Goal: Ask a question

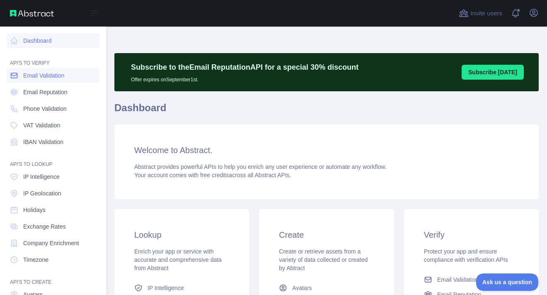
click at [48, 73] on span "Email Validation" at bounding box center [43, 75] width 41 height 8
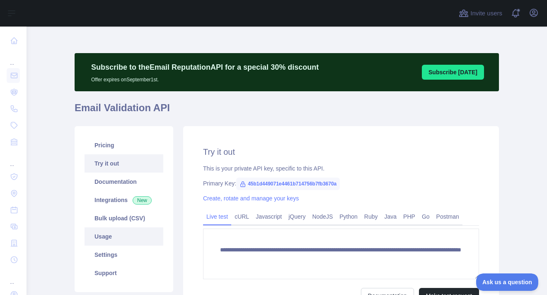
click at [102, 233] on link "Usage" at bounding box center [124, 236] width 79 height 18
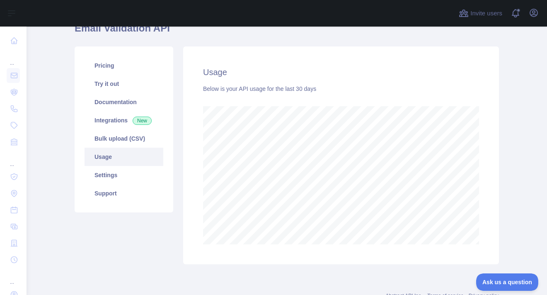
scroll to position [69, 0]
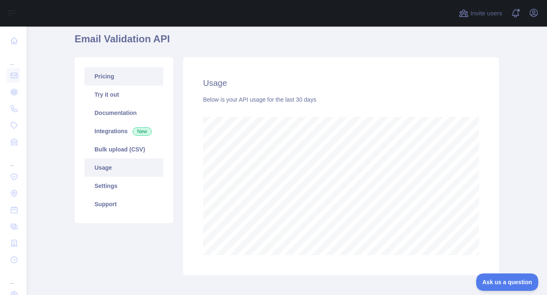
click at [103, 70] on link "Pricing" at bounding box center [124, 76] width 79 height 18
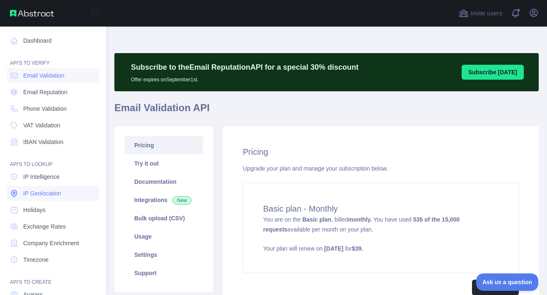
click at [49, 190] on span "IP Geolocation" at bounding box center [42, 193] width 38 height 8
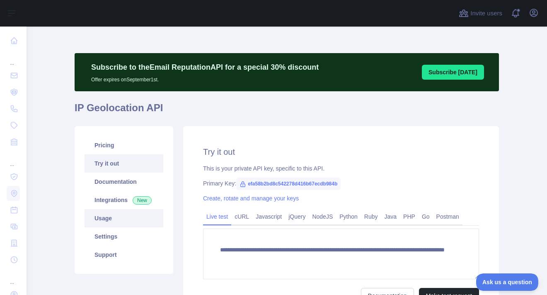
click at [104, 213] on link "Usage" at bounding box center [124, 218] width 79 height 18
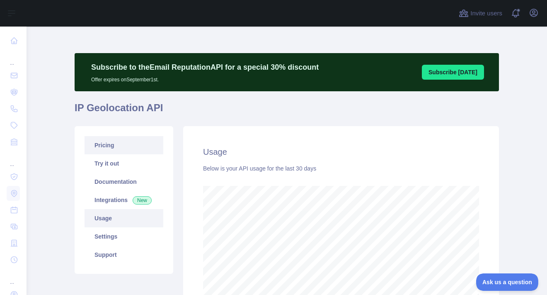
click at [105, 143] on link "Pricing" at bounding box center [124, 145] width 79 height 18
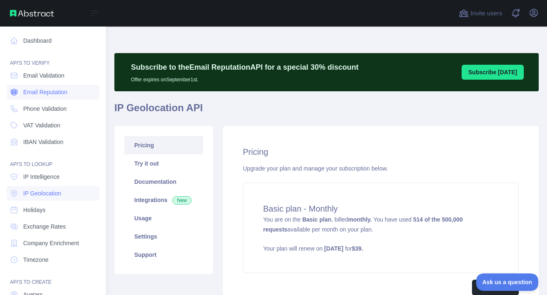
click at [43, 88] on span "Email Reputation" at bounding box center [45, 92] width 44 height 8
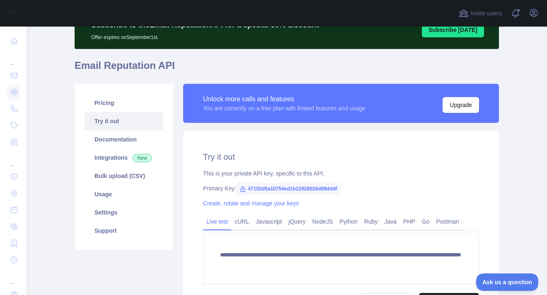
scroll to position [83, 0]
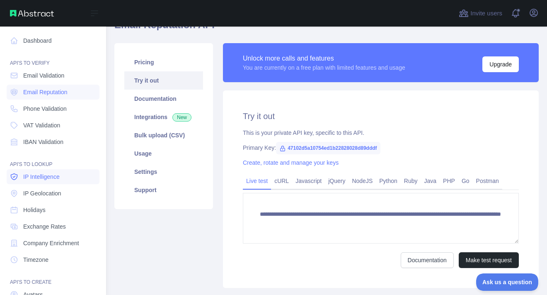
click at [51, 177] on span "IP Intelligence" at bounding box center [41, 176] width 36 height 8
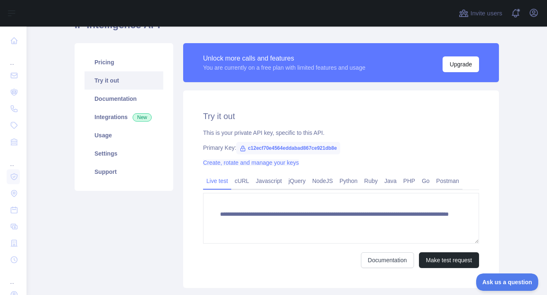
click at [235, 160] on link "Create, rotate and manage your keys" at bounding box center [251, 162] width 96 height 7
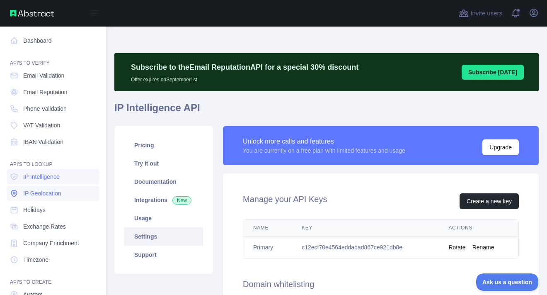
click at [41, 192] on span "IP Geolocation" at bounding box center [42, 193] width 38 height 8
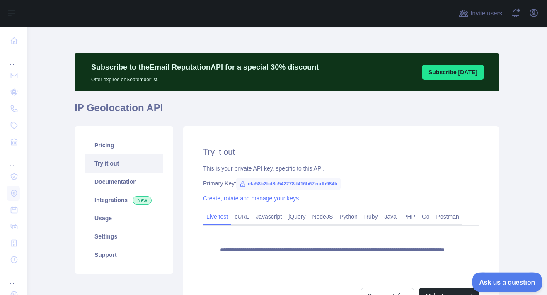
click at [509, 280] on span "Ask us a question" at bounding box center [503, 281] width 62 height 6
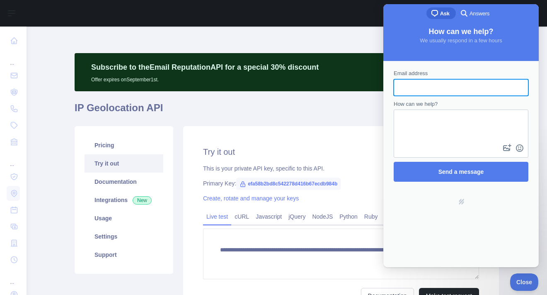
click at [454, 88] on input "Email address" at bounding box center [460, 87] width 121 height 15
type input "**********"
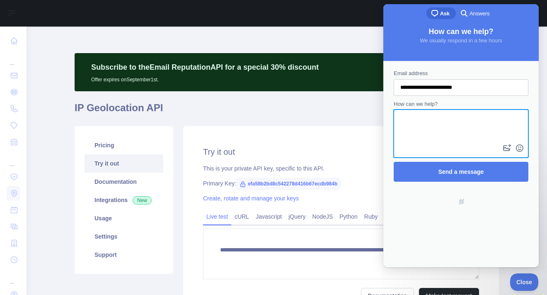
click at [432, 111] on textarea "How can we help?" at bounding box center [461, 126] width 133 height 32
type textarea "*"
drag, startPoint x: 456, startPoint y: 116, endPoint x: 468, endPoint y: 112, distance: 12.7
click at [468, 112] on textarea "**********" at bounding box center [461, 126] width 133 height 32
click at [476, 123] on textarea "**********" at bounding box center [461, 126] width 133 height 32
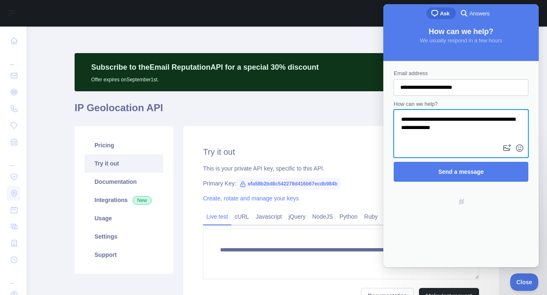
click at [477, 126] on textarea "**********" at bounding box center [461, 126] width 133 height 32
paste textarea "*****"
type textarea "**********"
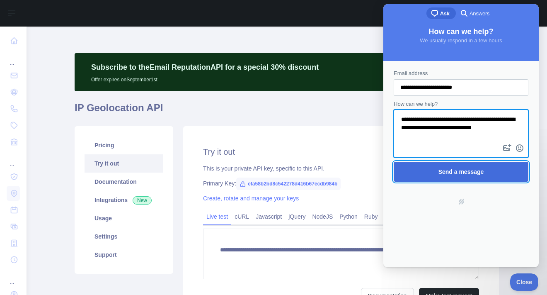
click at [475, 168] on span "Send a message" at bounding box center [462, 171] width 46 height 7
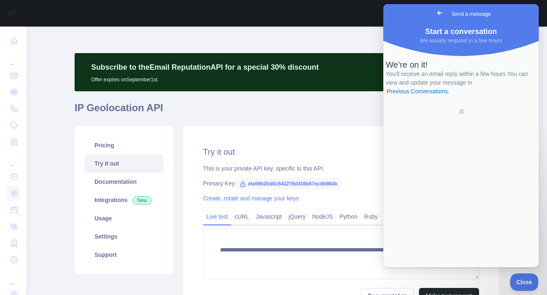
click at [435, 10] on span "Go back" at bounding box center [440, 13] width 10 height 10
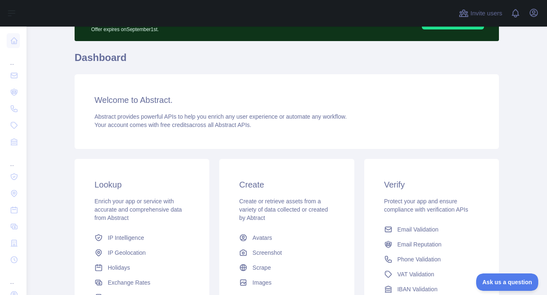
scroll to position [83, 0]
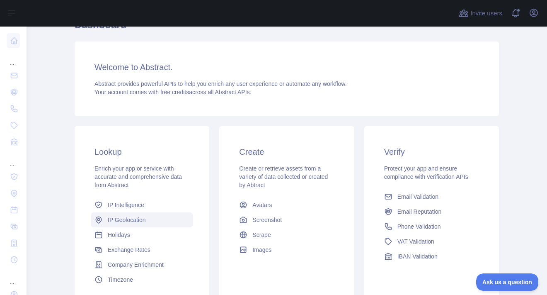
click at [130, 222] on span "IP Geolocation" at bounding box center [127, 220] width 38 height 8
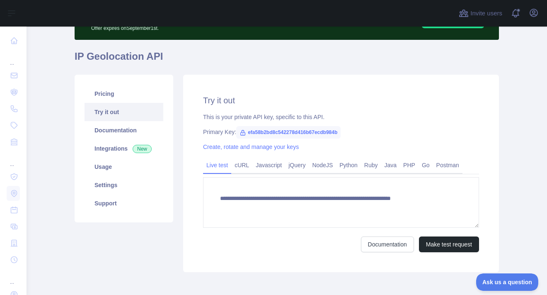
scroll to position [83, 0]
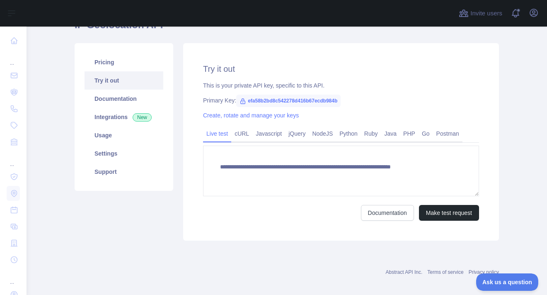
type textarea "**********"
click at [243, 130] on link "cURL" at bounding box center [241, 133] width 21 height 13
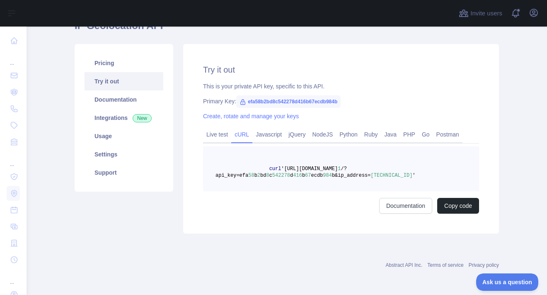
scroll to position [82, 0]
click at [267, 135] on link "Javascript" at bounding box center [268, 134] width 33 height 13
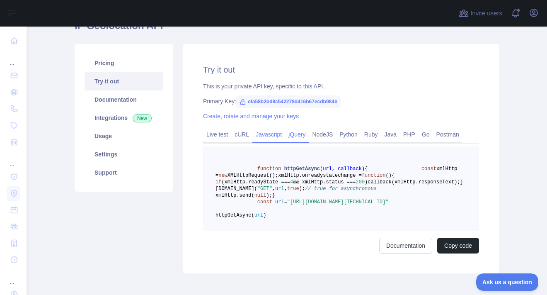
click at [289, 135] on link "jQuery" at bounding box center [297, 134] width 24 height 13
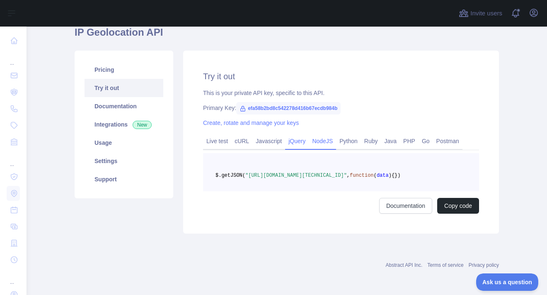
click at [323, 134] on link "NodeJS" at bounding box center [322, 140] width 27 height 13
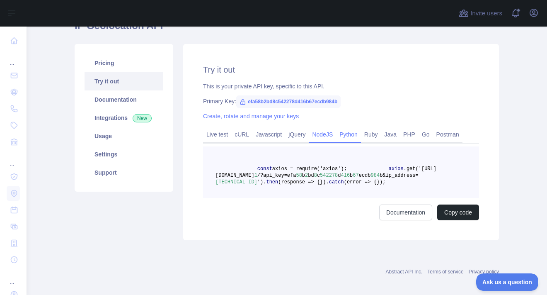
click at [344, 133] on link "Python" at bounding box center [348, 134] width 25 height 13
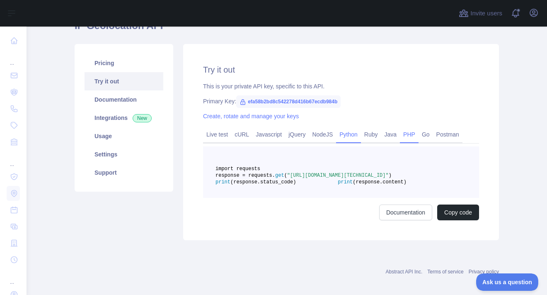
click at [400, 133] on link "PHP" at bounding box center [409, 134] width 19 height 13
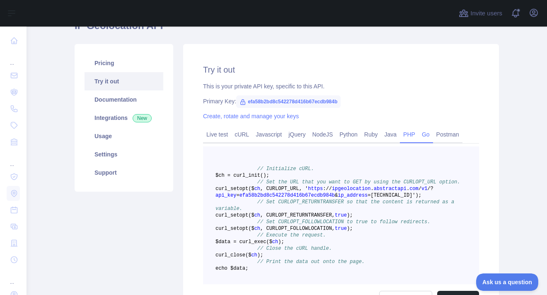
click at [422, 138] on link "Go" at bounding box center [426, 134] width 15 height 13
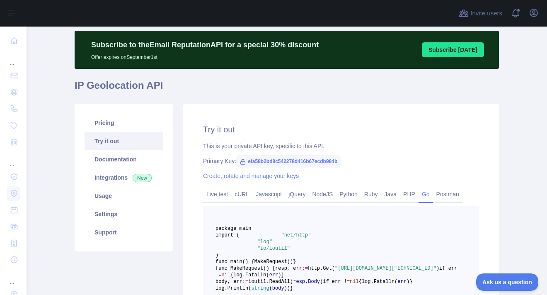
scroll to position [0, 0]
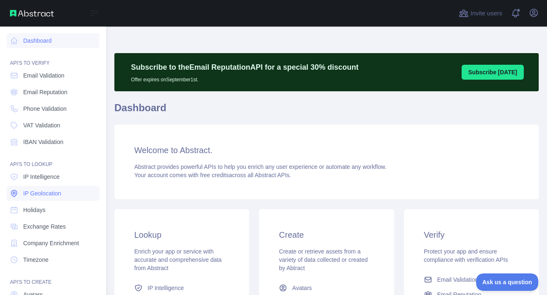
click at [44, 189] on span "IP Geolocation" at bounding box center [42, 193] width 38 height 8
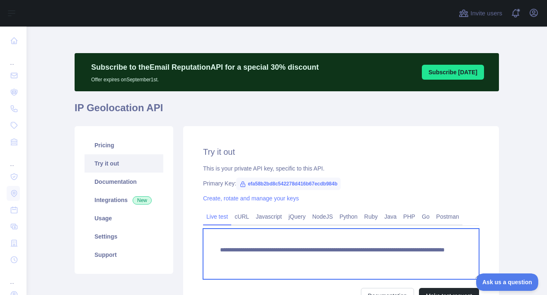
drag, startPoint x: 376, startPoint y: 262, endPoint x: 417, endPoint y: 262, distance: 41.0
click at [417, 262] on textarea "**********" at bounding box center [341, 253] width 276 height 51
paste textarea "**********"
type textarea "**********"
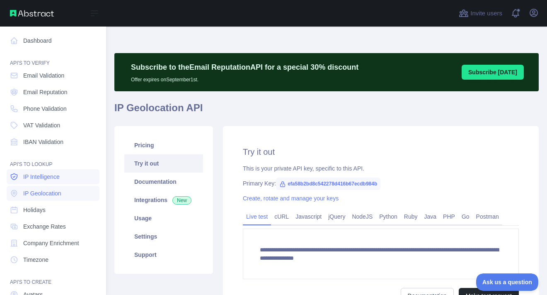
click at [29, 177] on span "IP Intelligence" at bounding box center [41, 176] width 36 height 8
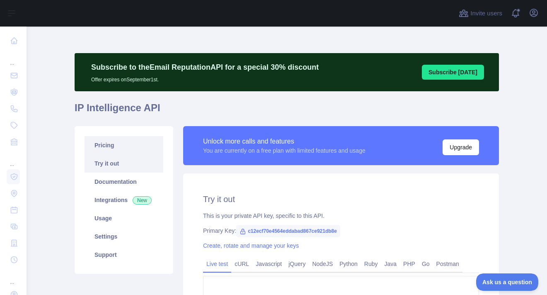
click at [115, 148] on link "Pricing" at bounding box center [124, 145] width 79 height 18
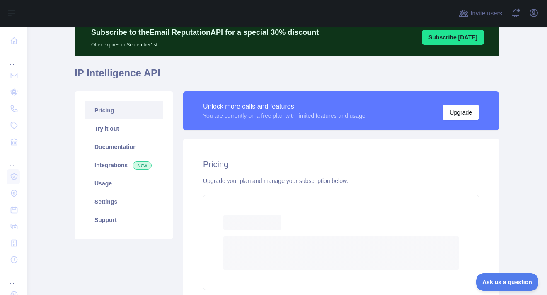
scroll to position [41, 0]
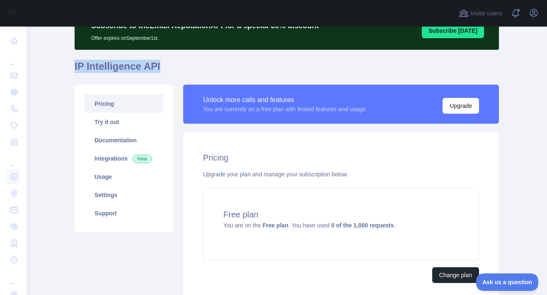
drag, startPoint x: 72, startPoint y: 66, endPoint x: 156, endPoint y: 63, distance: 84.2
click at [156, 63] on h1 "IP Intelligence API" at bounding box center [287, 70] width 425 height 20
copy h1 "IP Intelligence API"
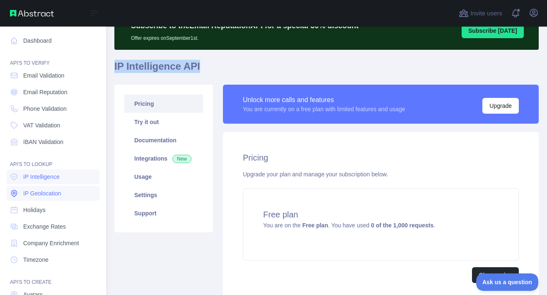
click at [51, 194] on span "IP Geolocation" at bounding box center [42, 193] width 38 height 8
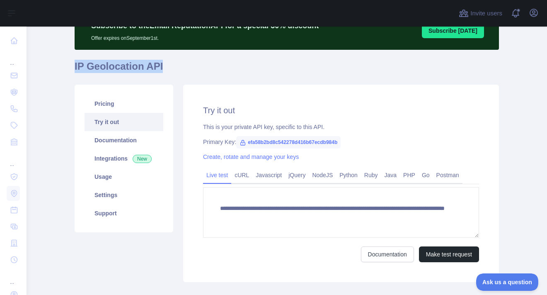
drag, startPoint x: 72, startPoint y: 66, endPoint x: 159, endPoint y: 65, distance: 87.1
click at [159, 65] on h1 "IP Geolocation API" at bounding box center [287, 70] width 425 height 20
copy h1 "IP Geolocation API"
